Goal: Task Accomplishment & Management: Complete application form

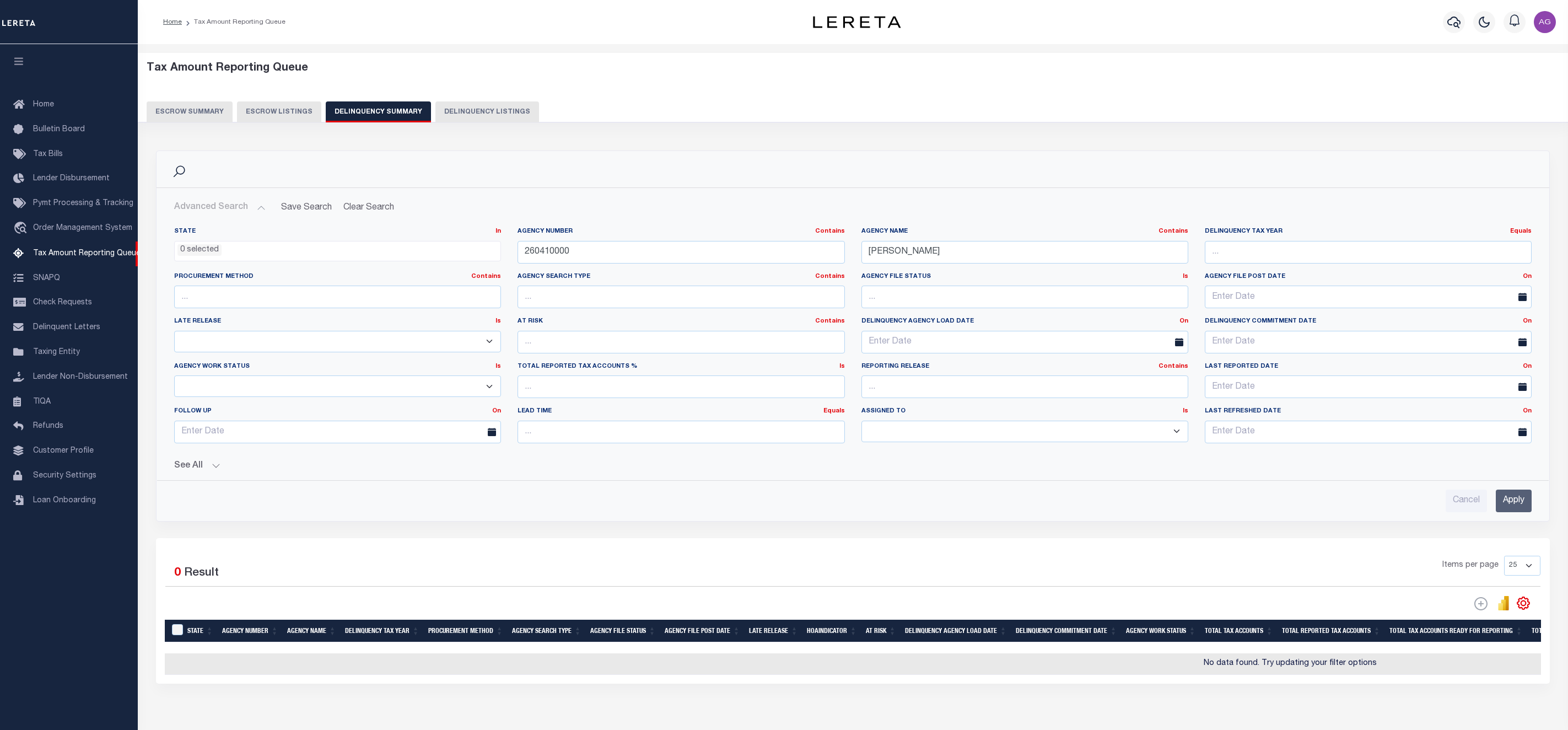
select select
select select "AnnualDelinquency"
click at [688, 258] on input "260410000" at bounding box center [681, 252] width 327 height 22
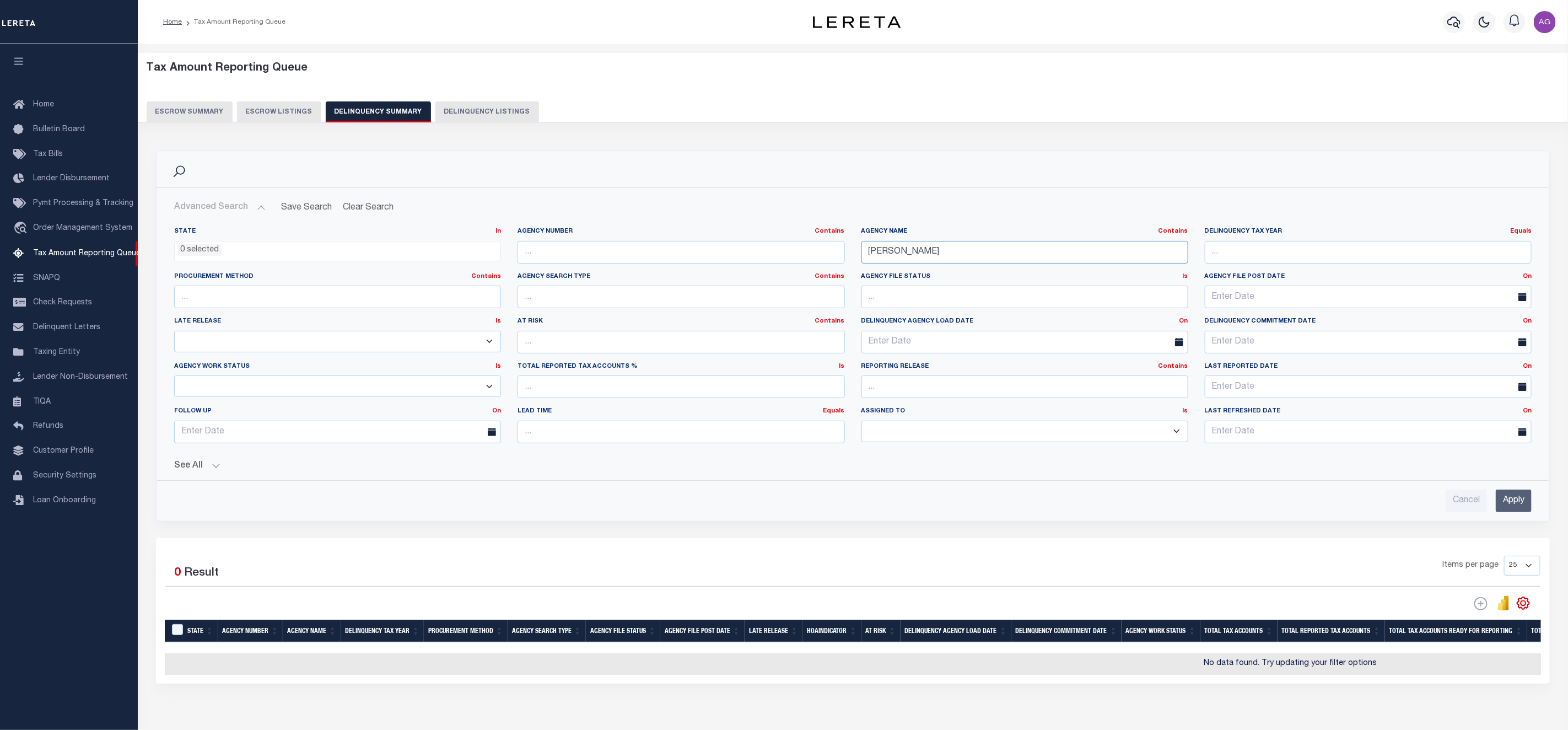
click at [911, 247] on input "[PERSON_NAME]" at bounding box center [1025, 252] width 327 height 22
click at [197, 471] on button "See All" at bounding box center [853, 466] width 1358 height 11
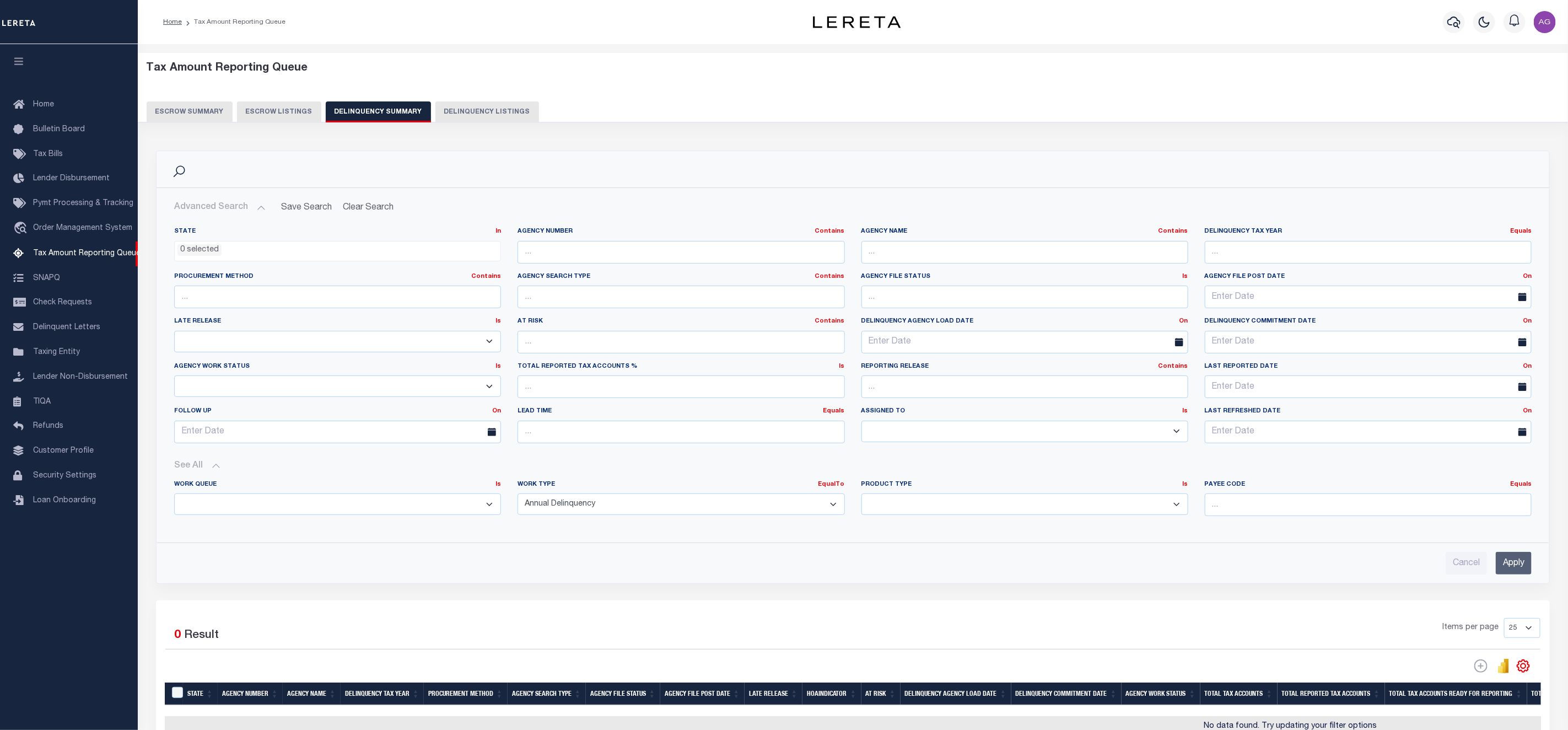
click at [606, 515] on select "Annual Delinquency Back Search Payment Status Check DTRACK" at bounding box center [681, 504] width 327 height 21
select select
click at [518, 496] on select "Annual Delinquency Back Search Payment Status Check DTRACK" at bounding box center [681, 504] width 327 height 21
click at [1518, 568] on input "Apply" at bounding box center [1513, 563] width 36 height 22
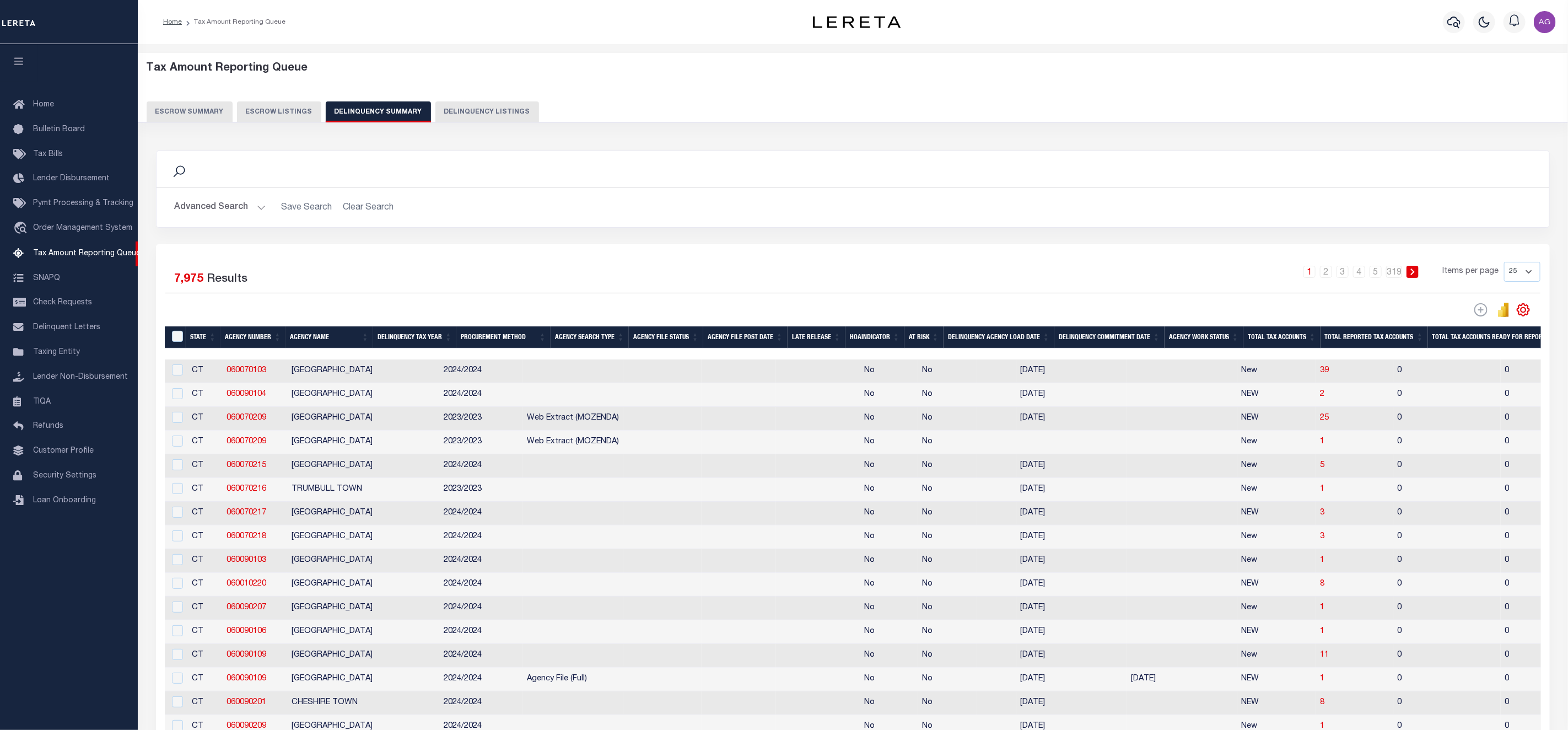
click at [493, 106] on button "Delinquency Listings" at bounding box center [487, 111] width 104 height 21
select select "100"
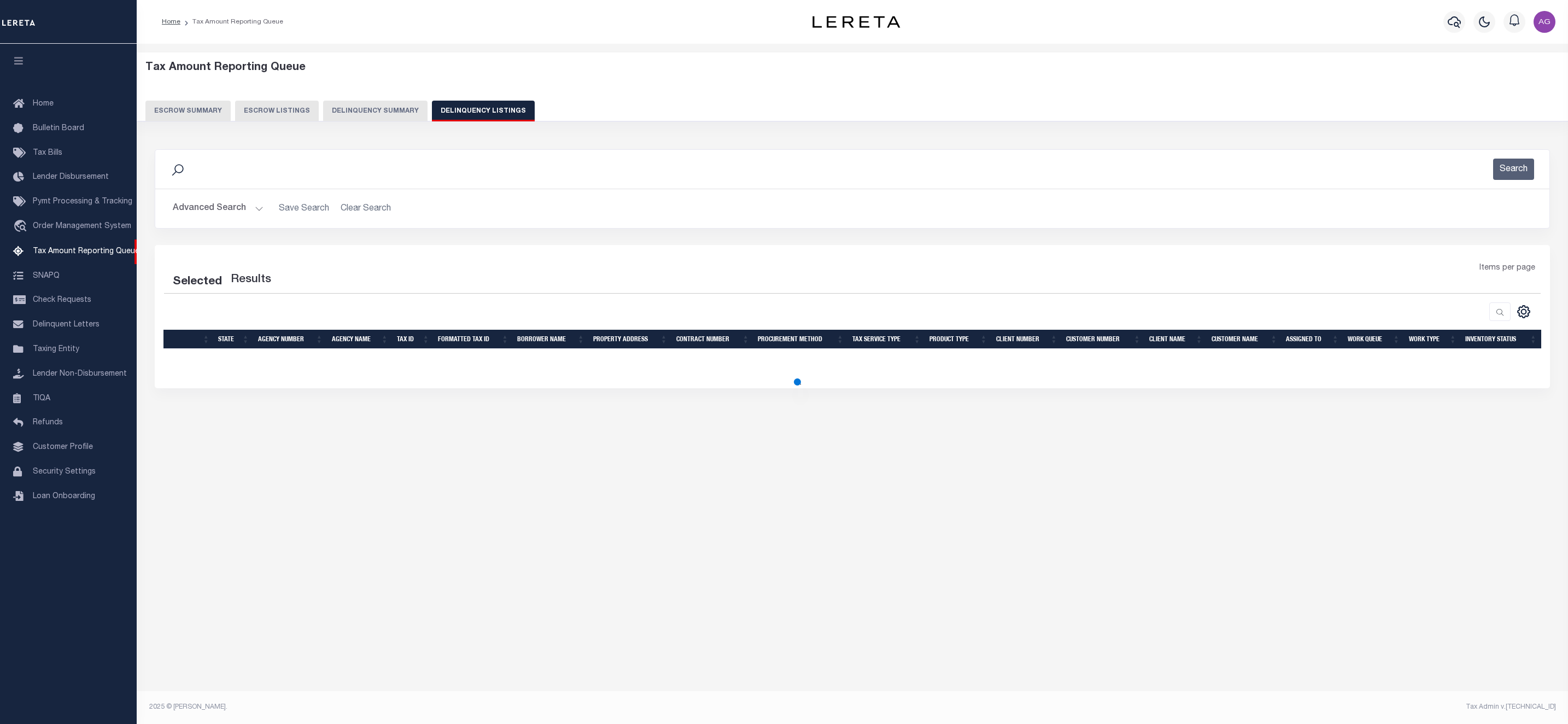
click at [237, 210] on button "Advanced Search" at bounding box center [218, 208] width 91 height 21
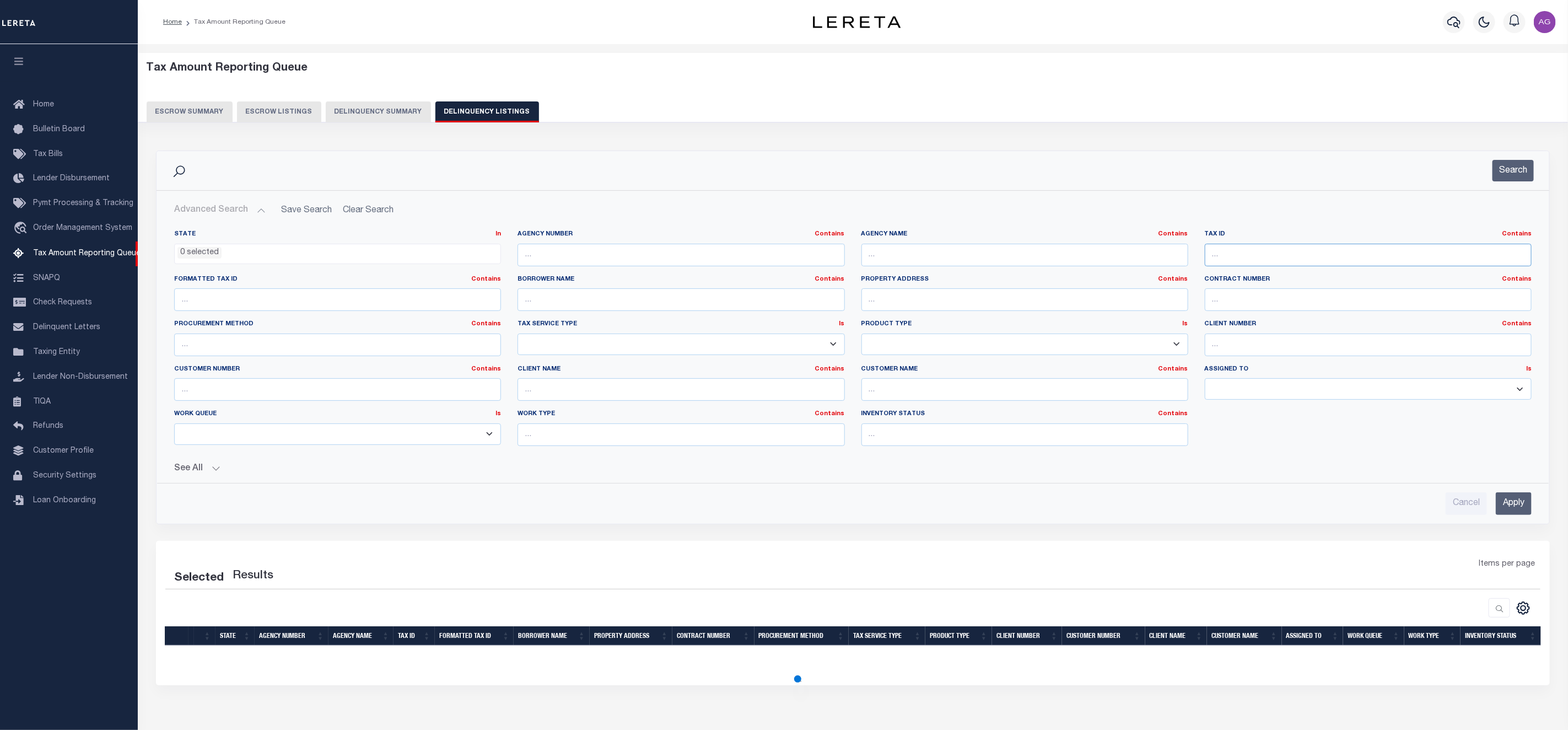
click at [1250, 246] on input "text" at bounding box center [1368, 254] width 327 height 22
paste input "R1096200290"
select select "100"
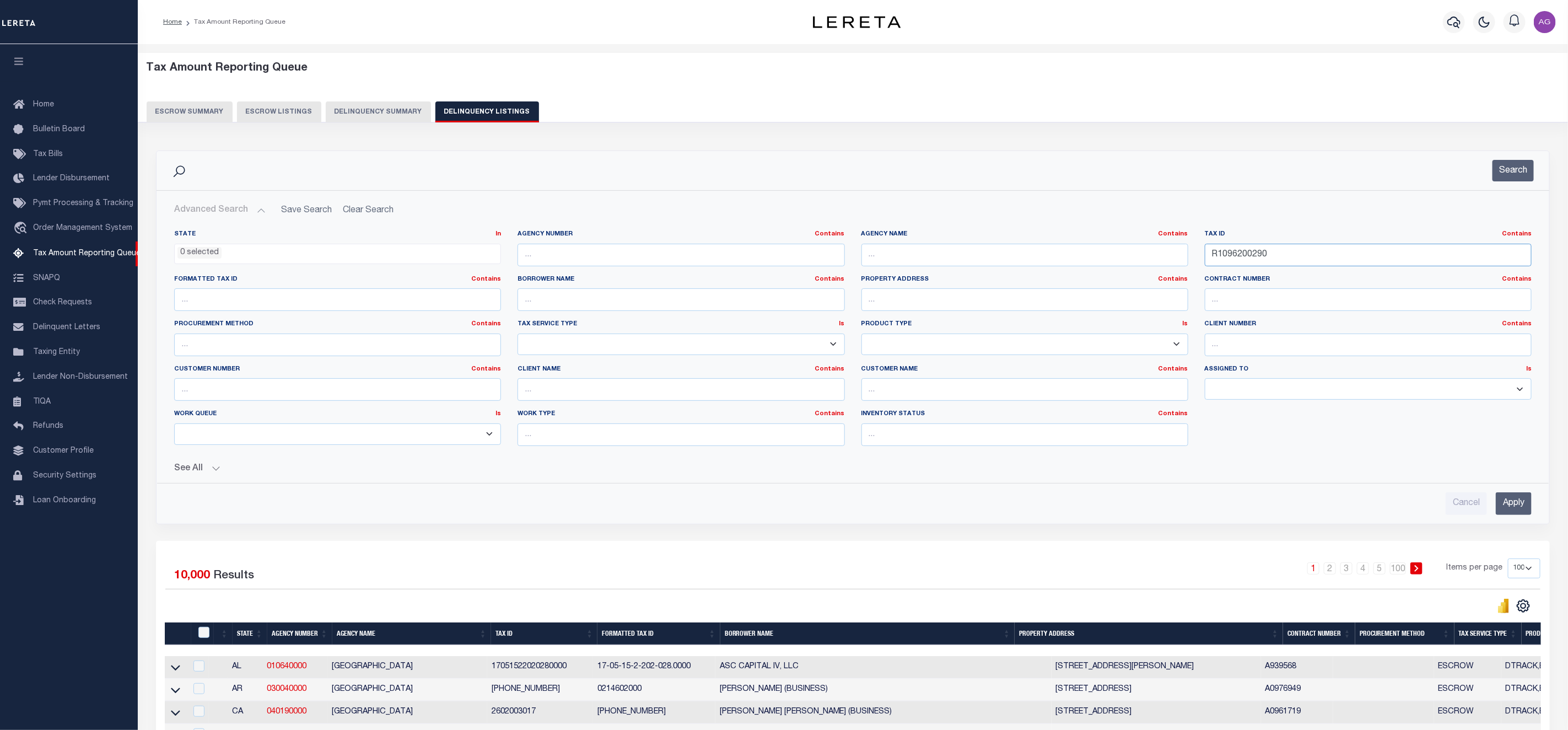
type input "R1096200290"
click at [1505, 503] on input "Apply" at bounding box center [1513, 503] width 36 height 22
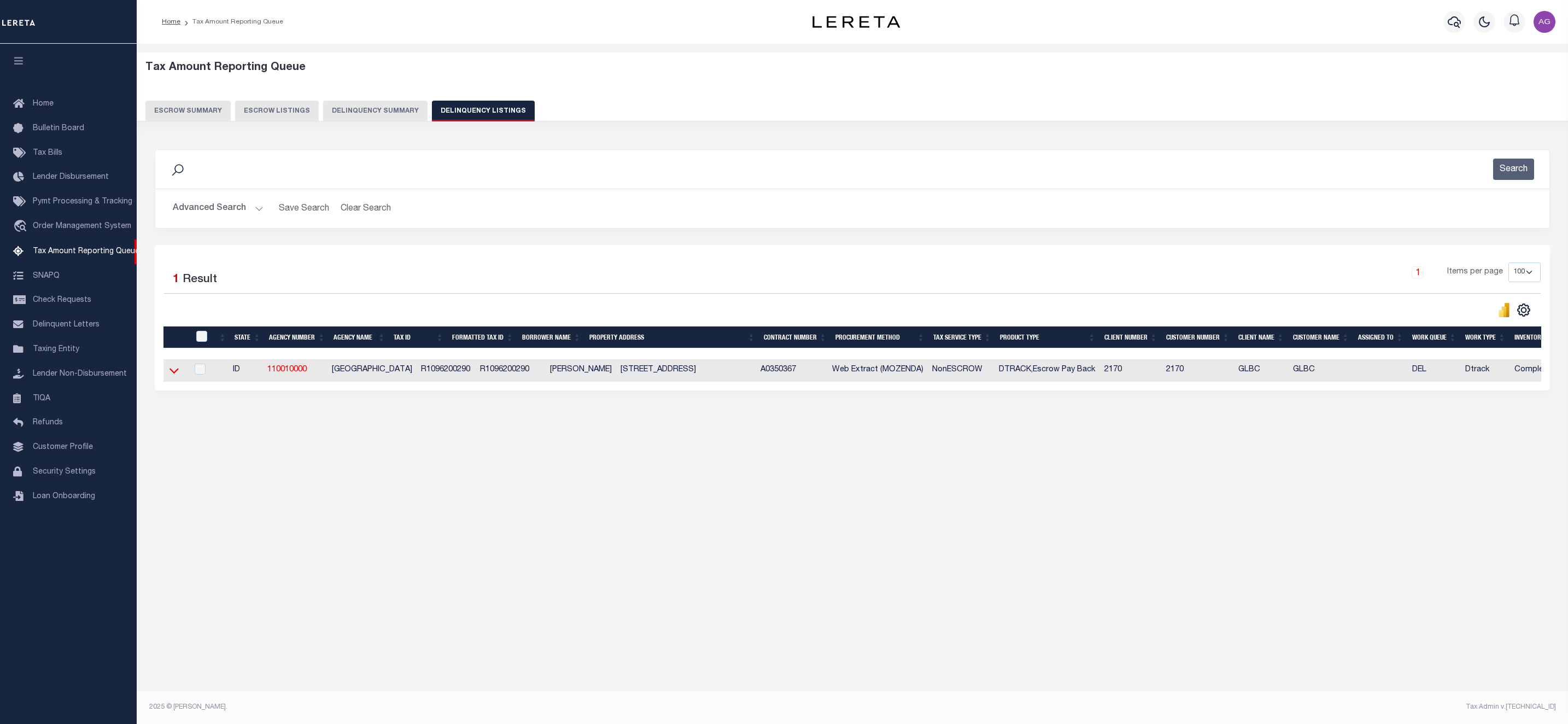
click at [172, 374] on icon at bounding box center [174, 371] width 10 height 6
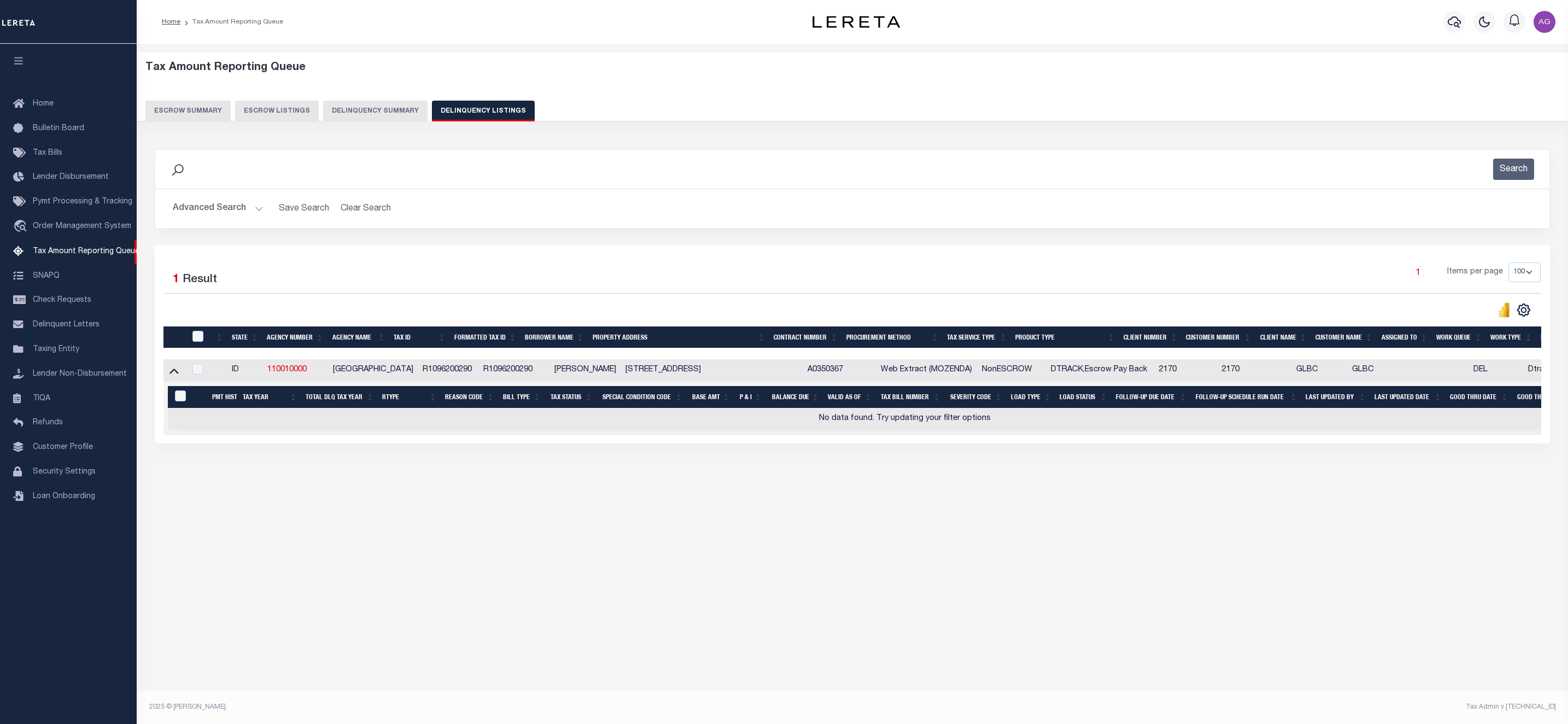
click at [972, 629] on div "Tax Amount Reporting Queue Escrow Summary Escrow Listings In" at bounding box center [852, 369] width 1431 height 652
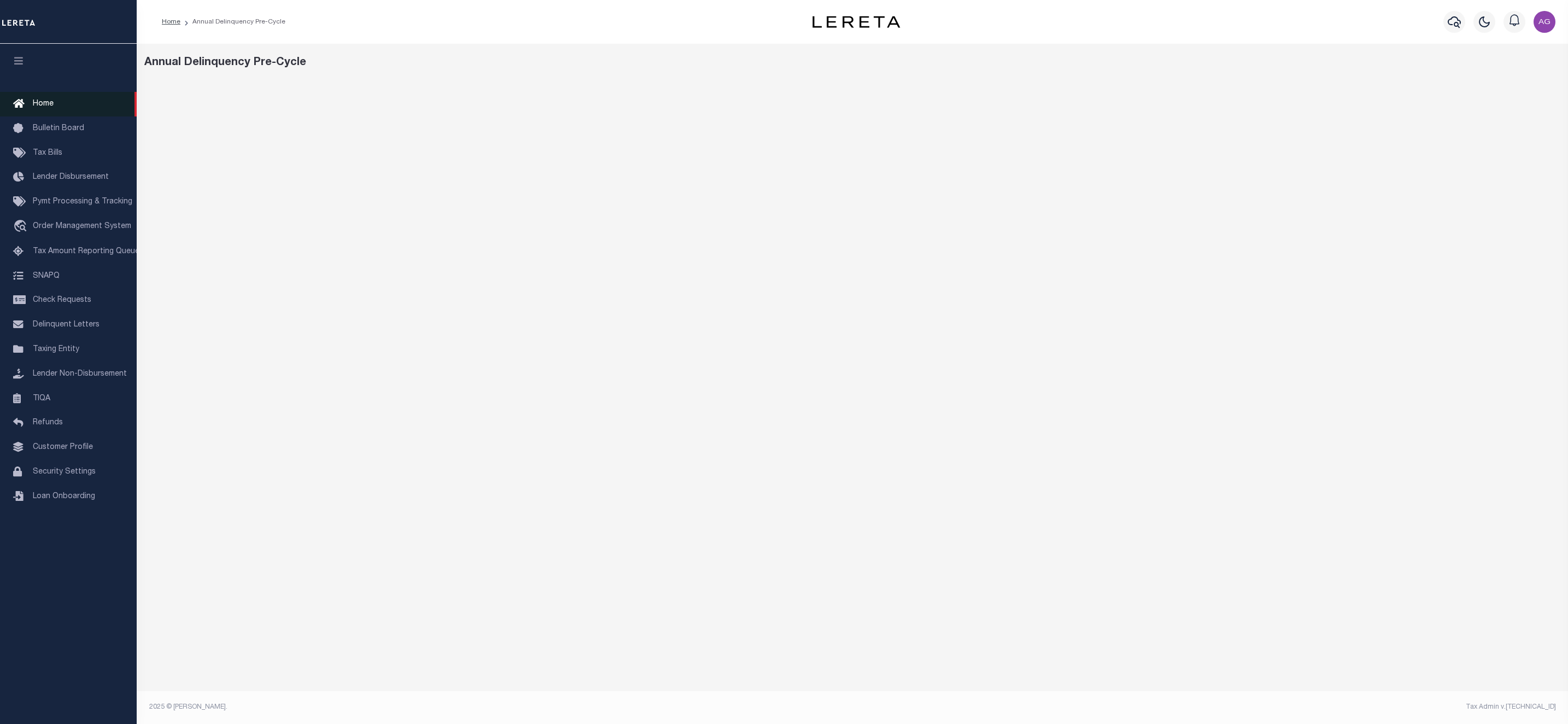
click at [50, 108] on span "Home" at bounding box center [43, 104] width 20 height 8
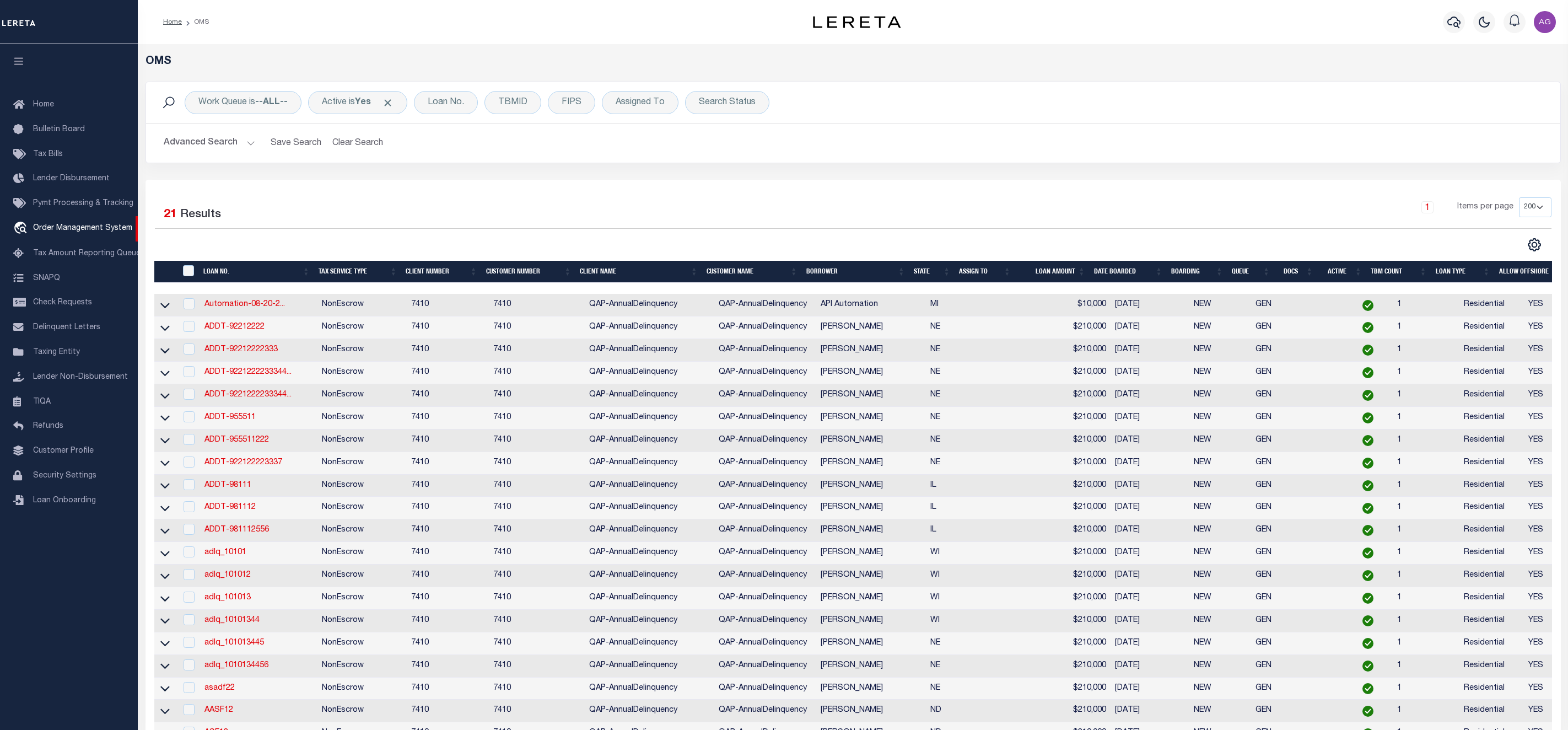
select select "200"
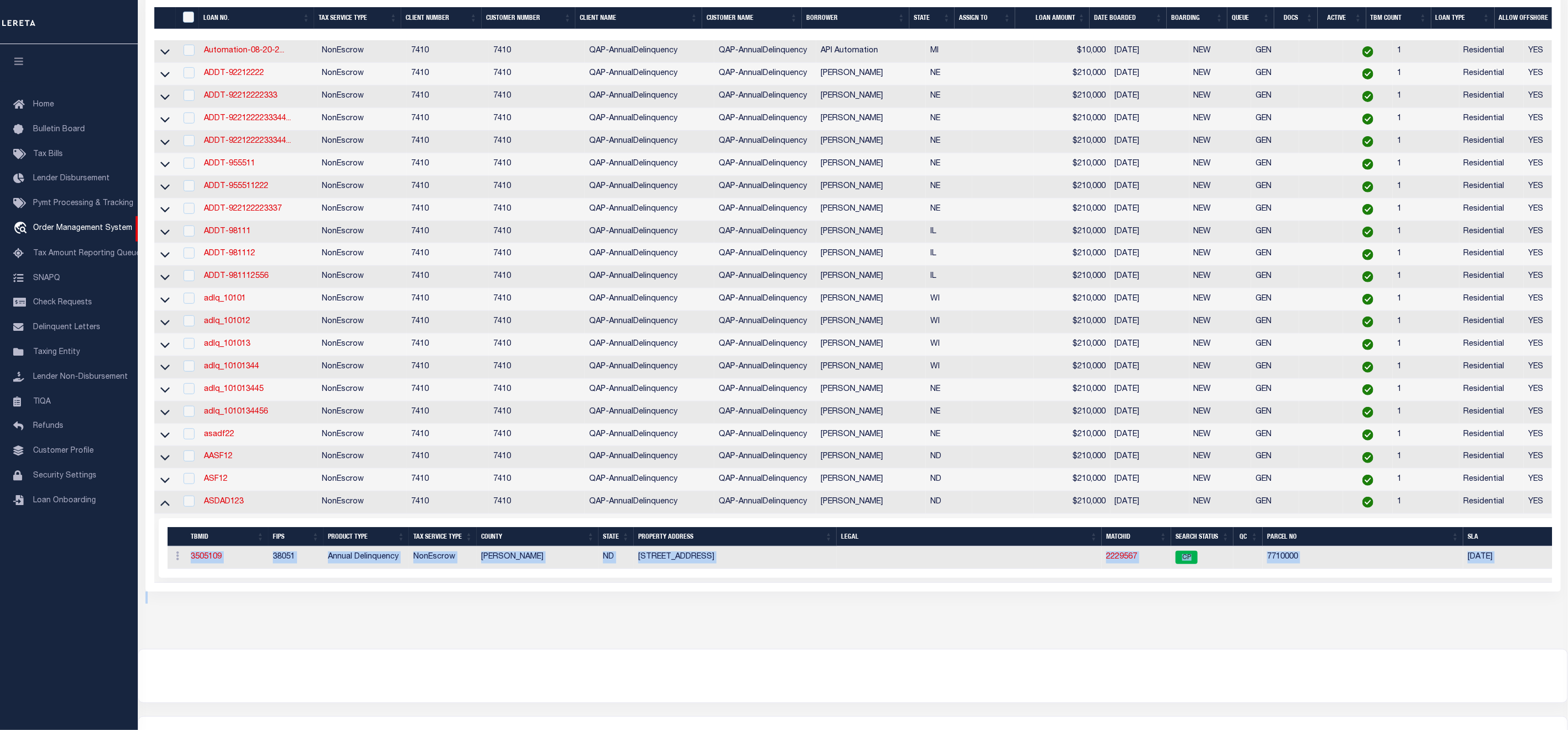
scroll to position [254, 0]
copy td "[STREET_ADDRESS]"
drag, startPoint x: 636, startPoint y: 568, endPoint x: 722, endPoint y: 566, distance: 86.0
click at [722, 566] on td "315 2ND AVE SE" at bounding box center [736, 557] width 203 height 22
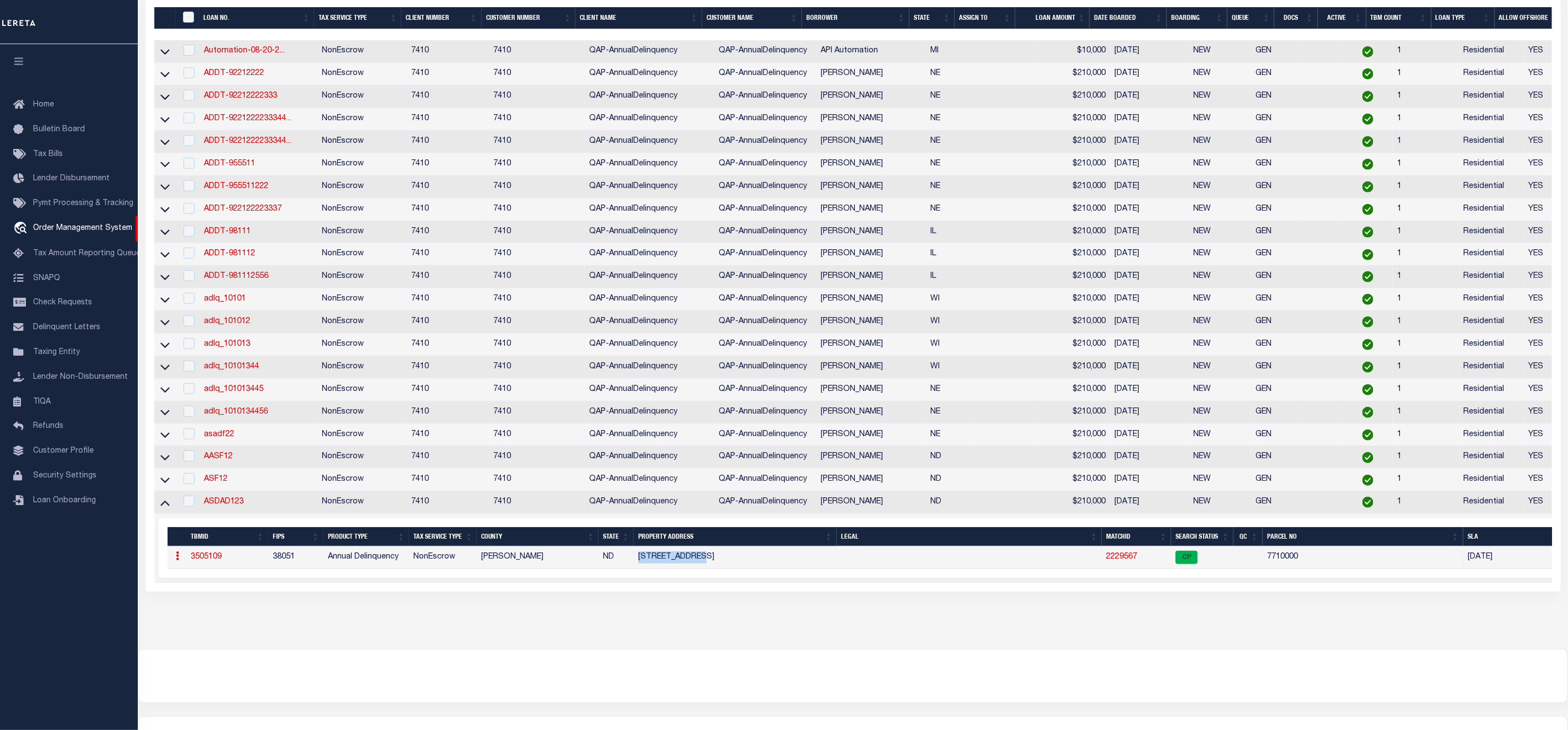
click at [198, 561] on link "3505109" at bounding box center [206, 557] width 31 height 8
type input "ASDAD123"
type input "Agustín L Fernández"
select select
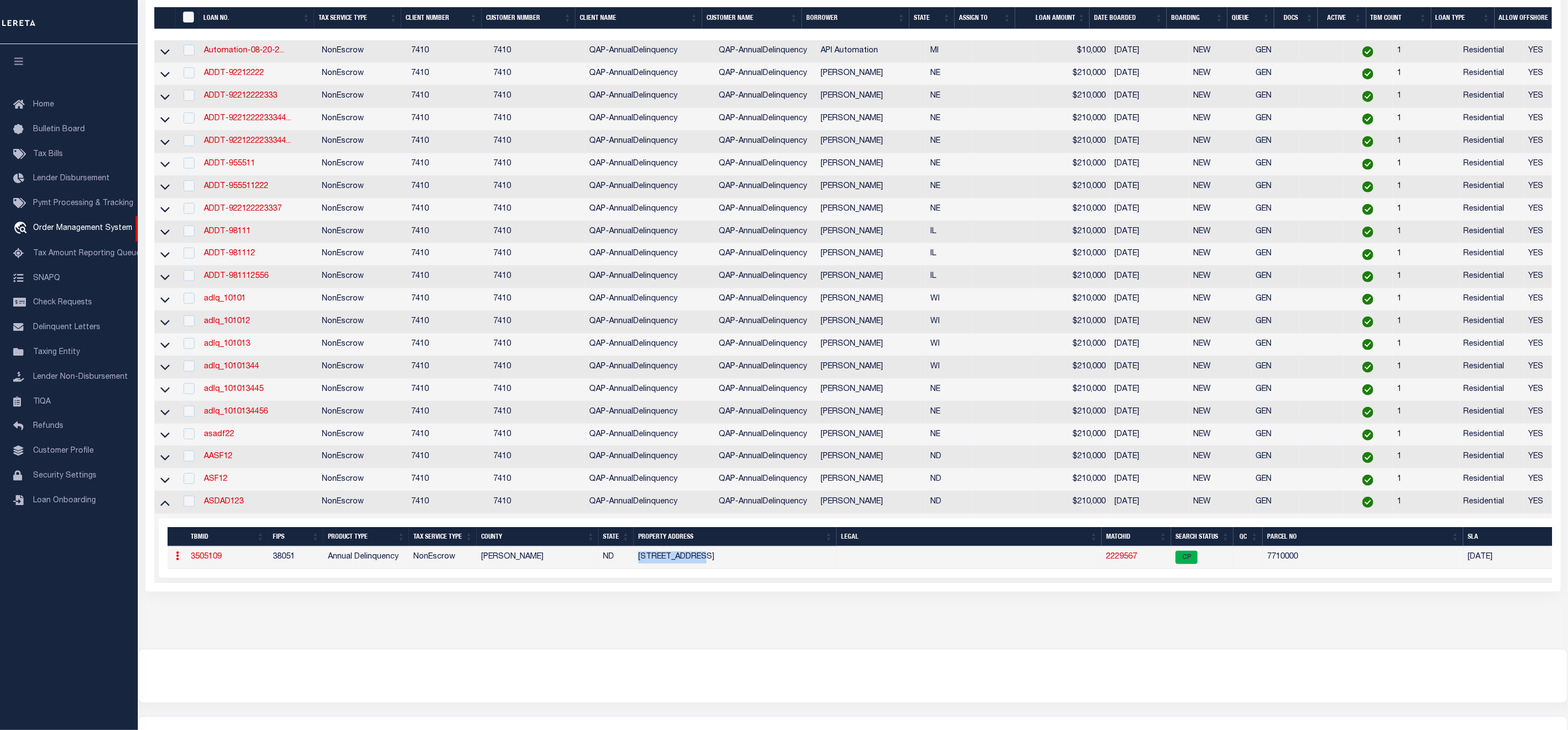
type input "5120 LAUREL OAK WAY"
type input "BATAVIA NY 14020-9637"
type input "[DATE]"
select select "10"
select select "NonEscrow"
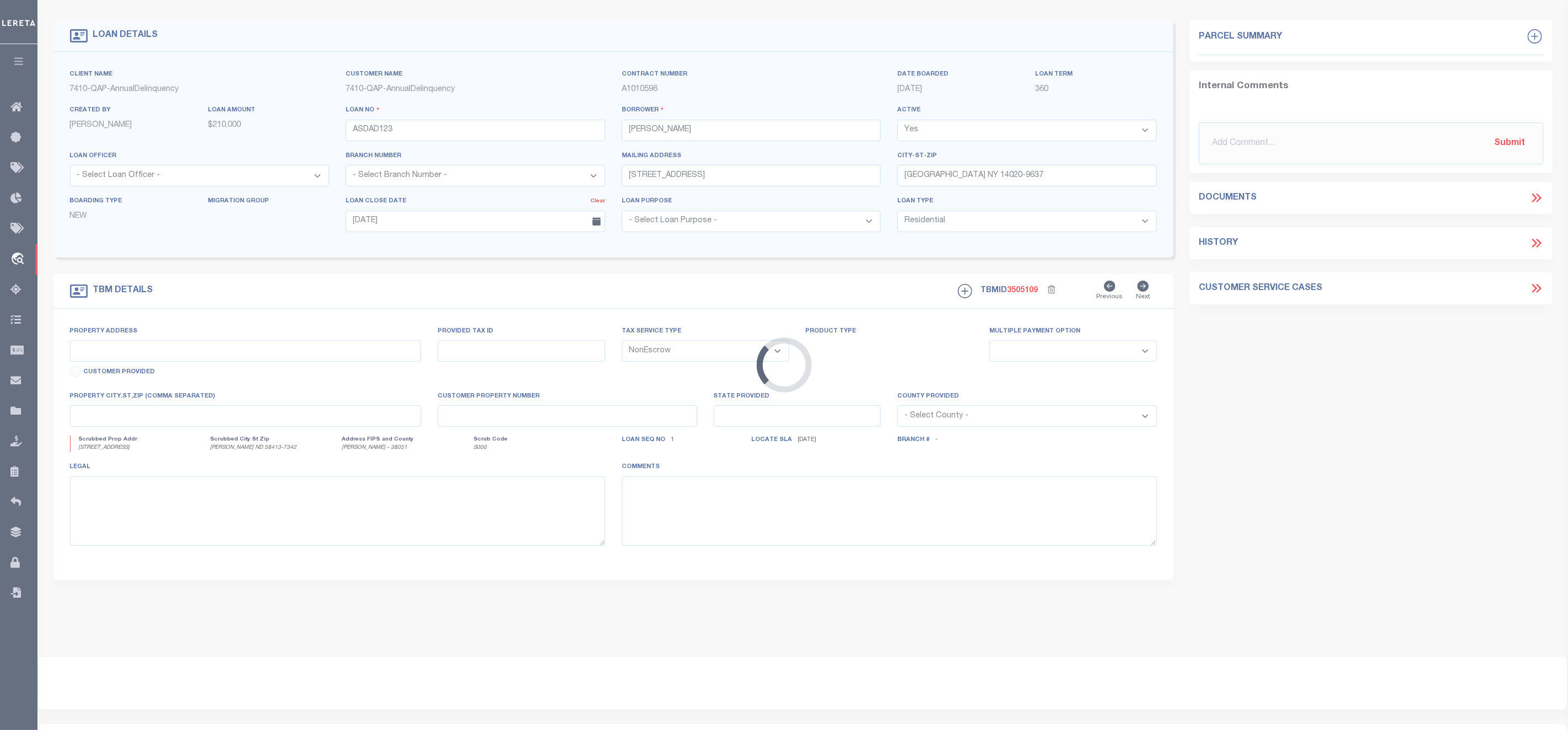
type input "315 2ND AVE SE"
select select
type input "ASHLEY ND 58413-7342"
type input "ND"
select select
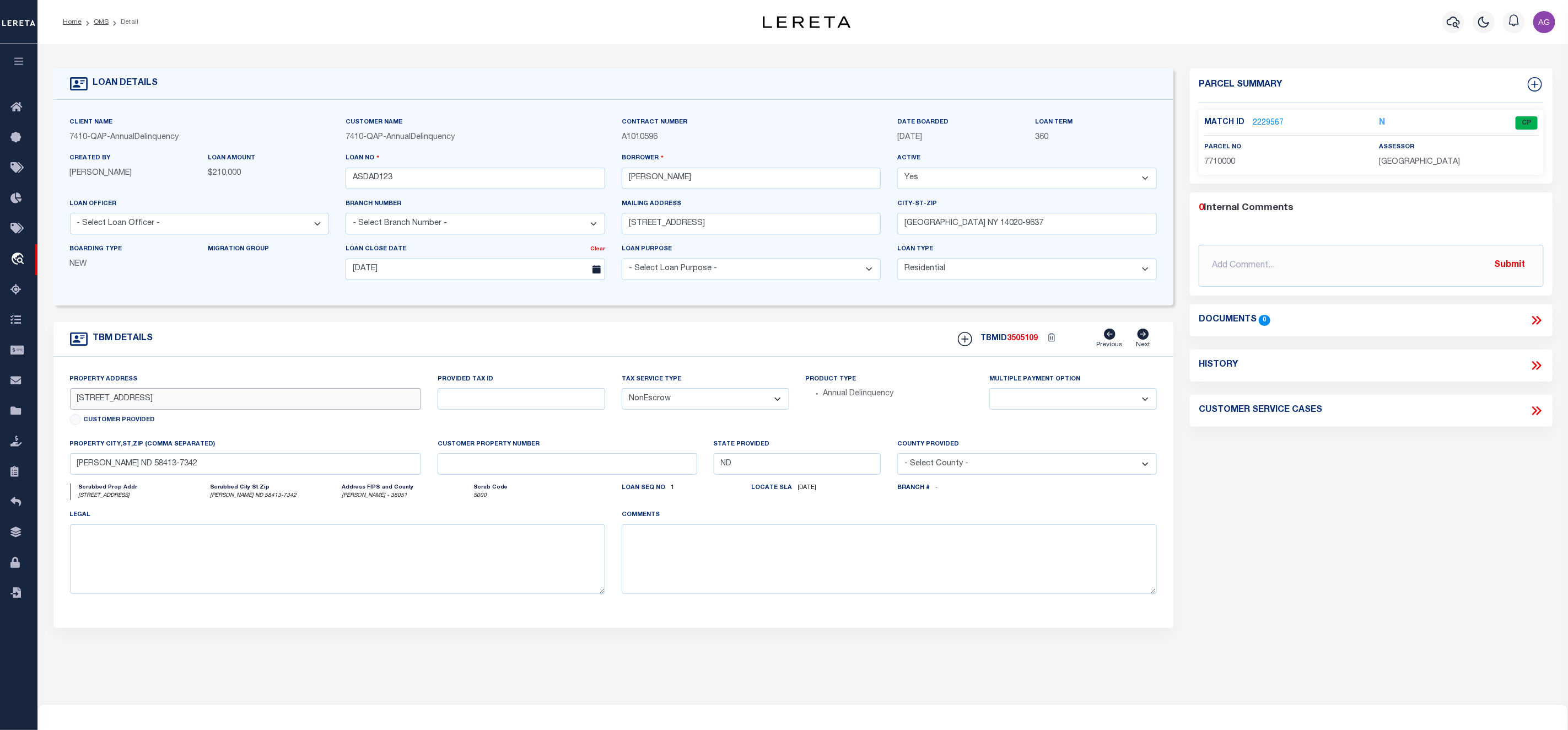
drag, startPoint x: 162, startPoint y: 404, endPoint x: 66, endPoint y: 403, distance: 96.0
click at [66, 403] on div "Property Address 315 2ND AVE SE Customer Provided" at bounding box center [245, 406] width 368 height 65
